Goal: Find specific page/section: Find specific page/section

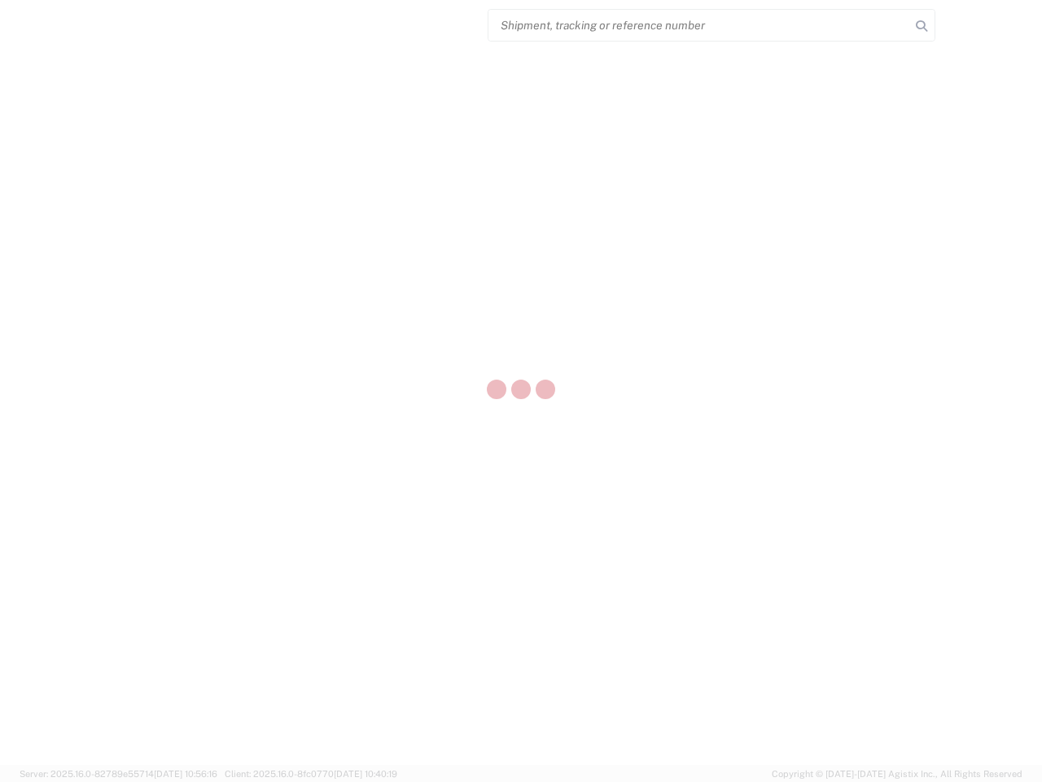
select select "US"
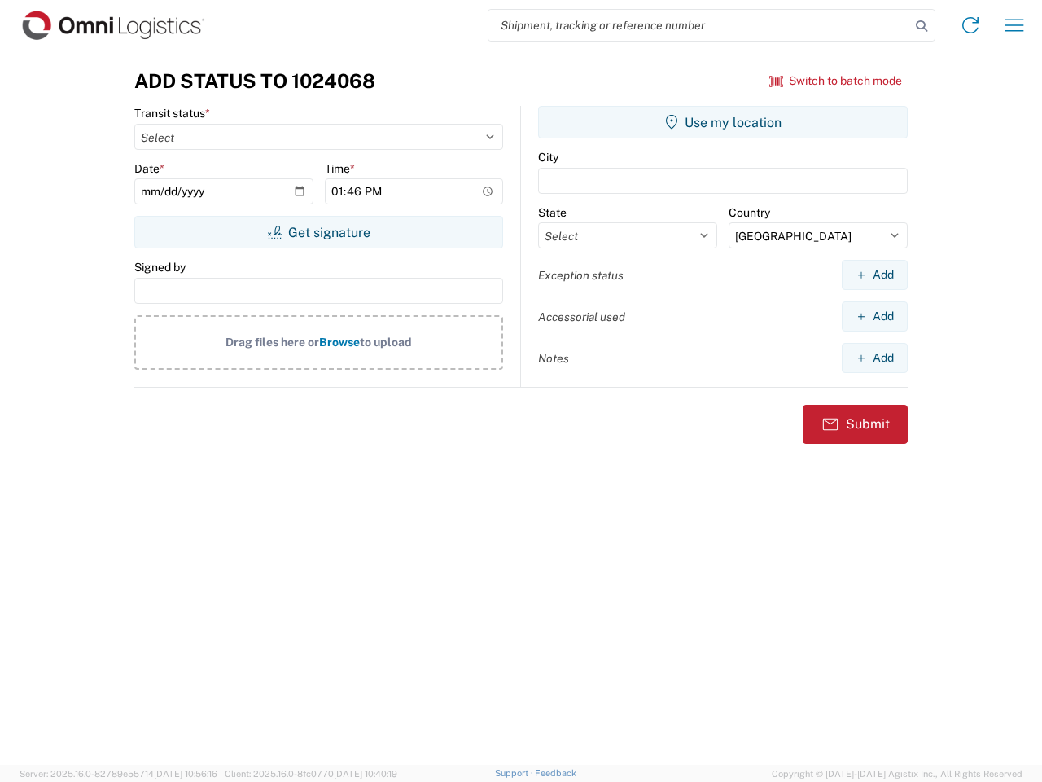
click at [700, 25] on input "search" at bounding box center [700, 25] width 422 height 31
click at [922, 26] on icon at bounding box center [921, 26] width 23 height 23
click at [971, 25] on icon at bounding box center [971, 25] width 26 height 26
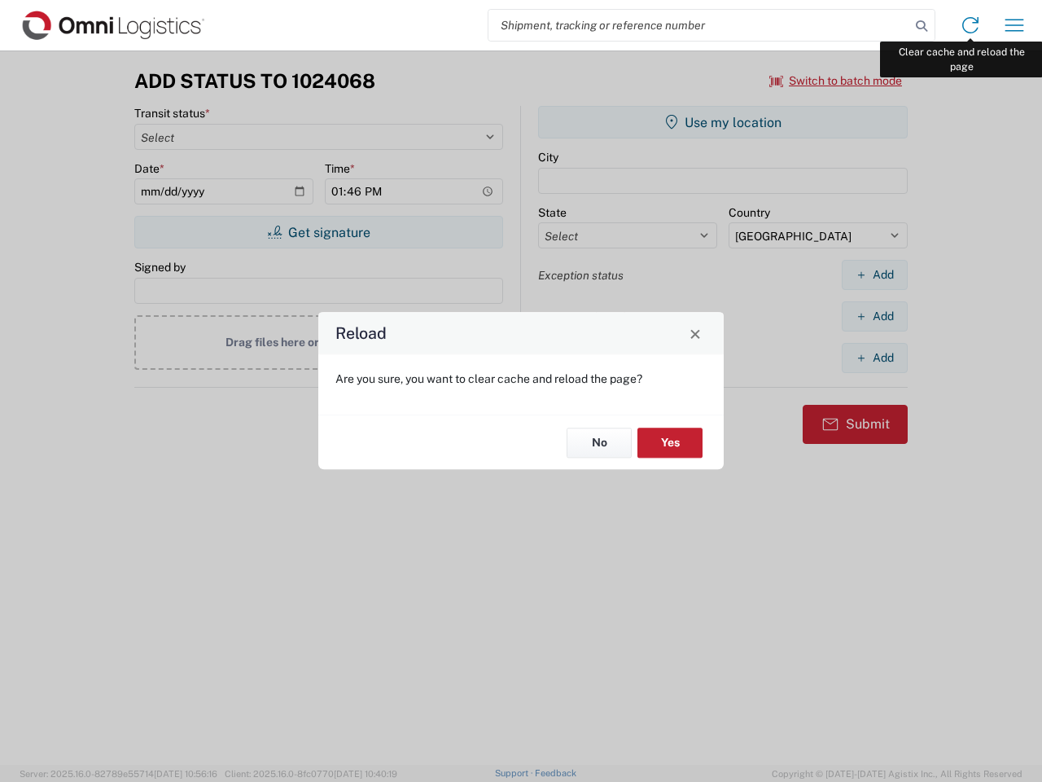
click at [1015, 25] on div "Reload Are you sure, you want to clear cache and reload the page? No Yes" at bounding box center [521, 391] width 1042 height 782
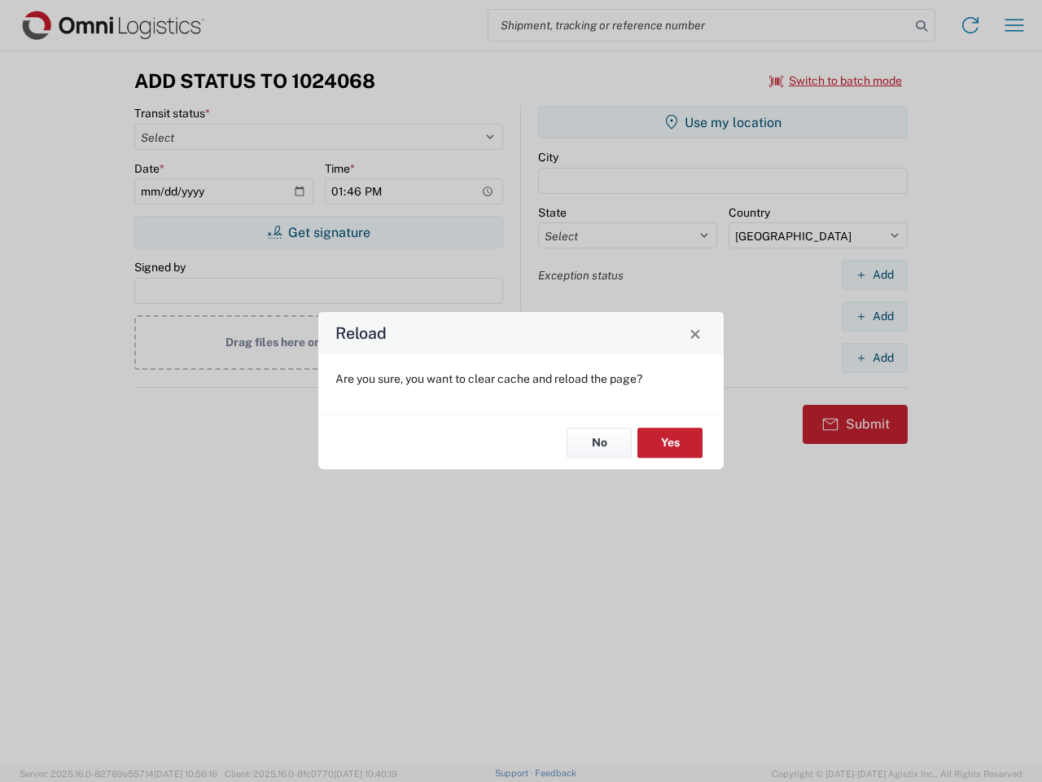
click at [836, 81] on div "Reload Are you sure, you want to clear cache and reload the page? No Yes" at bounding box center [521, 391] width 1042 height 782
click at [318, 232] on div "Reload Are you sure, you want to clear cache and reload the page? No Yes" at bounding box center [521, 391] width 1042 height 782
click at [723, 122] on div "Reload Are you sure, you want to clear cache and reload the page? No Yes" at bounding box center [521, 391] width 1042 height 782
click at [875, 274] on div "Reload Are you sure, you want to clear cache and reload the page? No Yes" at bounding box center [521, 391] width 1042 height 782
click at [875, 316] on div "Reload Are you sure, you want to clear cache and reload the page? No Yes" at bounding box center [521, 391] width 1042 height 782
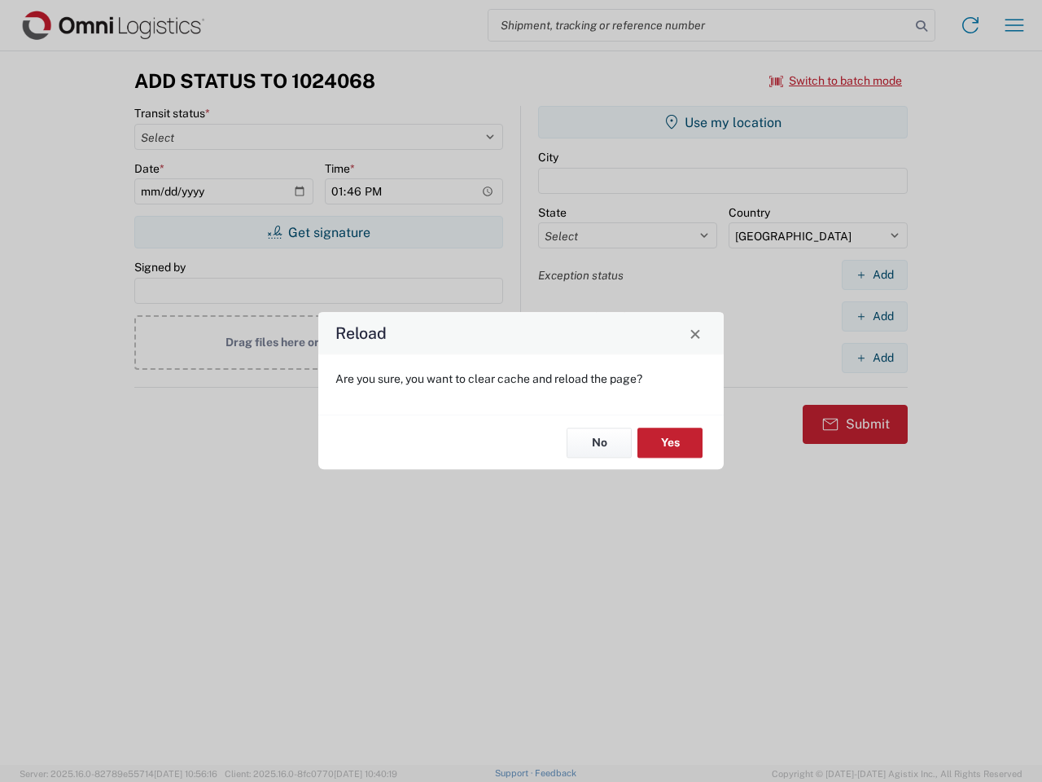
click at [875, 358] on div "Reload Are you sure, you want to clear cache and reload the page? No Yes" at bounding box center [521, 391] width 1042 height 782
